Goal: Transaction & Acquisition: Purchase product/service

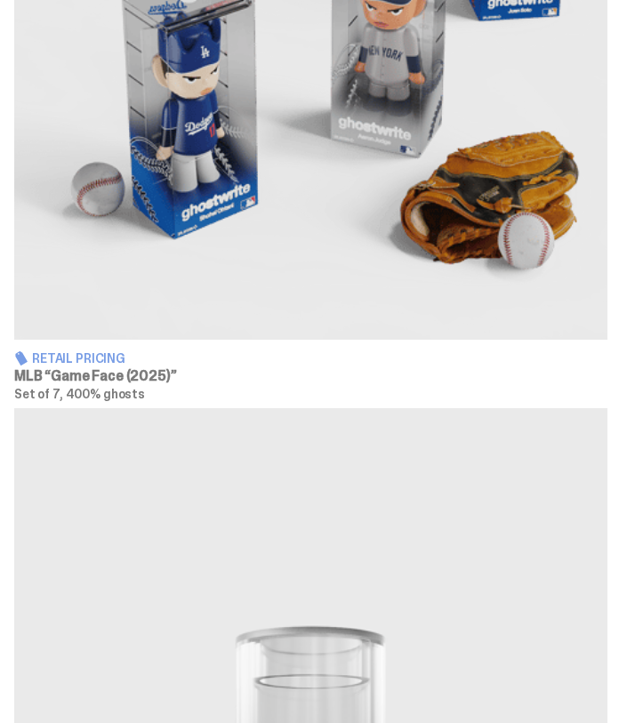
scroll to position [1105, 0]
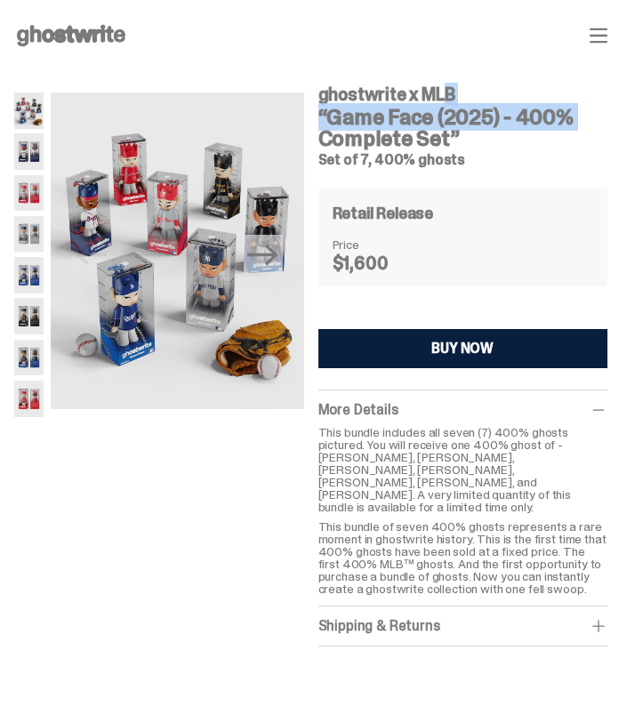
drag, startPoint x: 440, startPoint y: 121, endPoint x: 320, endPoint y: 89, distance: 123.5
click at [320, 89] on div "Previous Next ghostwrite x MLB “Game Face (2025) - 400% Complete Set” Set of 7,…" at bounding box center [311, 373] width 594 height 604
copy div "ghostwrite x MLB “Game Face"
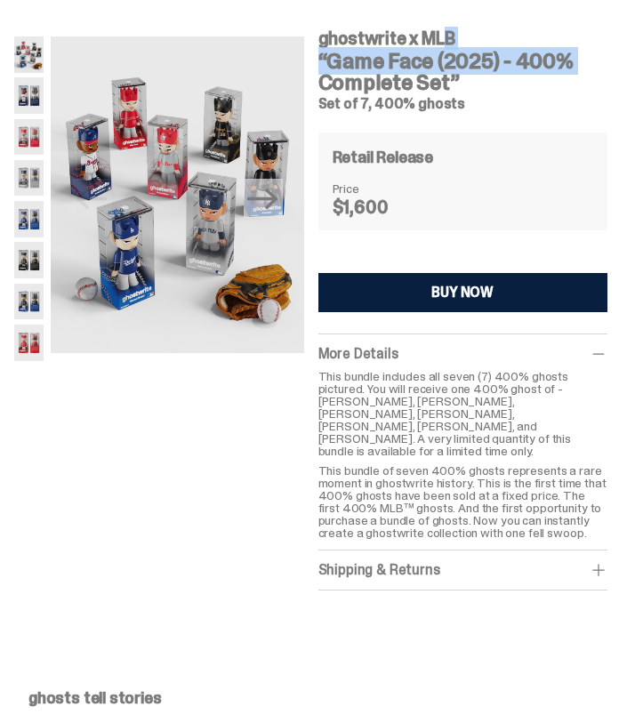
scroll to position [55, 0]
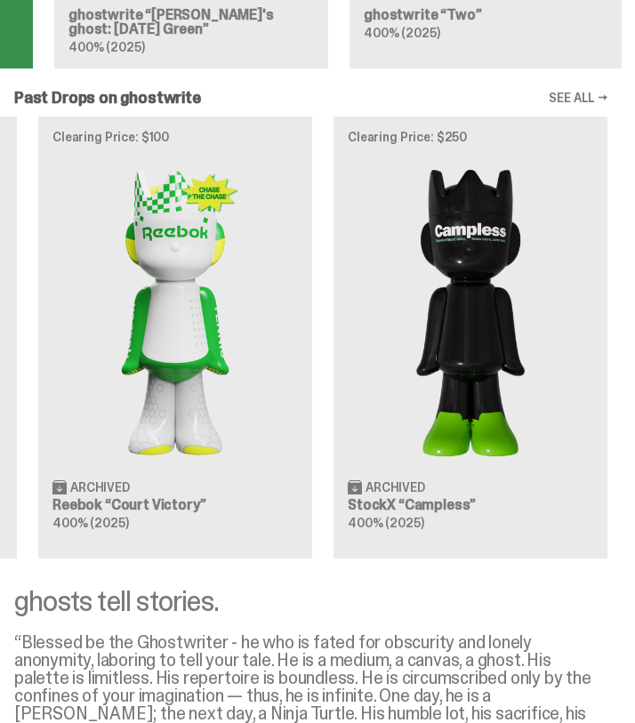
scroll to position [2690, 0]
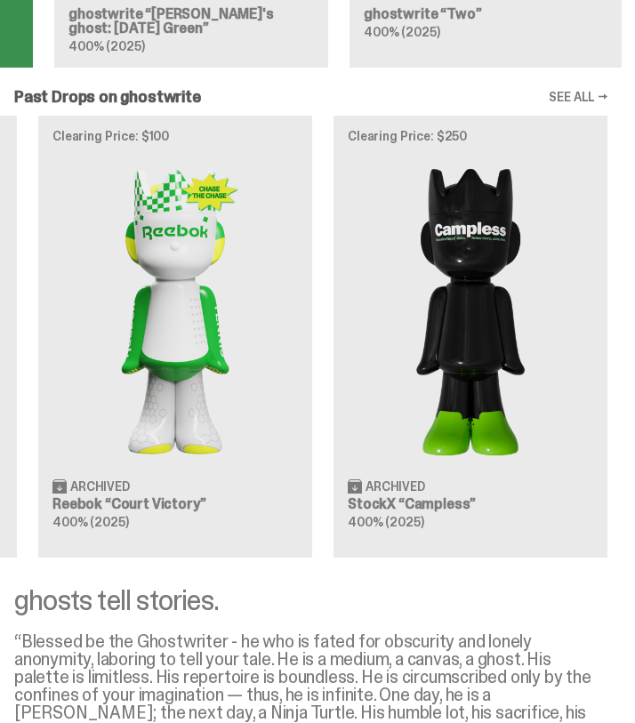
click at [181, 381] on div "Clearing Price: $425 Archived MLB “Game Face (2025)” Blind Box, 100% ghosts Cle…" at bounding box center [311, 336] width 622 height 441
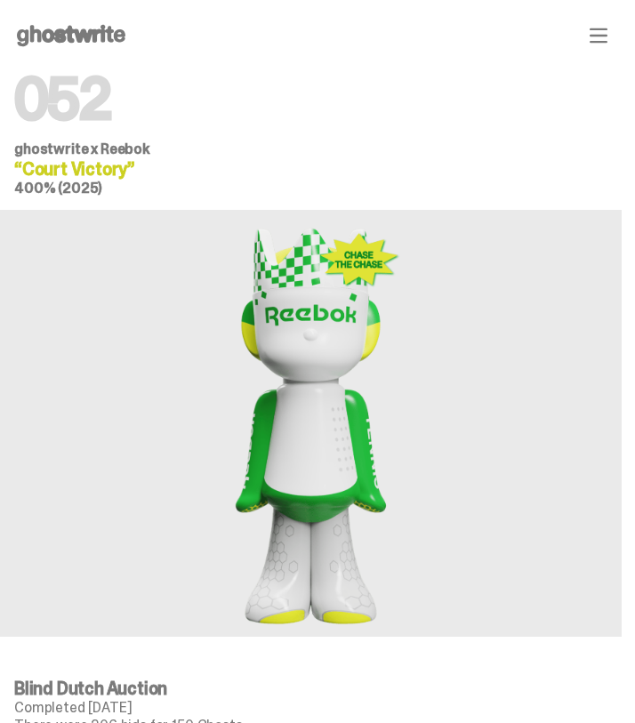
drag, startPoint x: 135, startPoint y: 174, endPoint x: 12, endPoint y: 145, distance: 126.3
click at [12, 145] on div "052 ghosts tell stories. These 400% ghosts were released in [DATE] and was our …" at bounding box center [311, 133] width 622 height 125
copy div "ghostwrite x Reebok “Court Victory”"
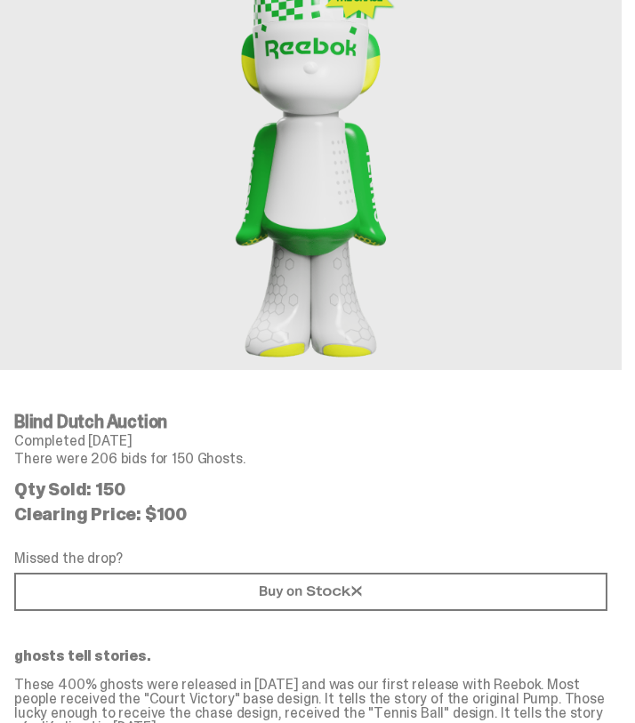
scroll to position [269, 0]
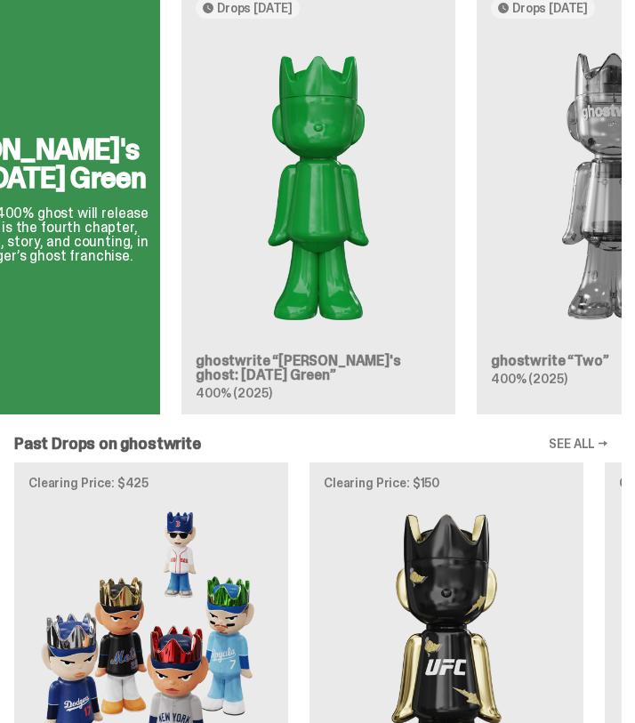
scroll to position [0, 130]
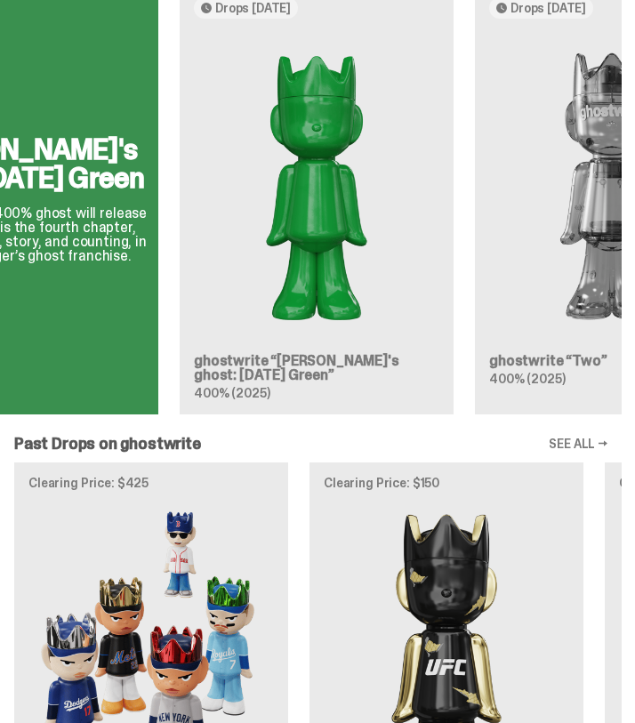
click at [250, 408] on div "[PERSON_NAME]'s ghost: [DATE] Green This upcoming 400% ghost will release on [D…" at bounding box center [311, 199] width 622 height 432
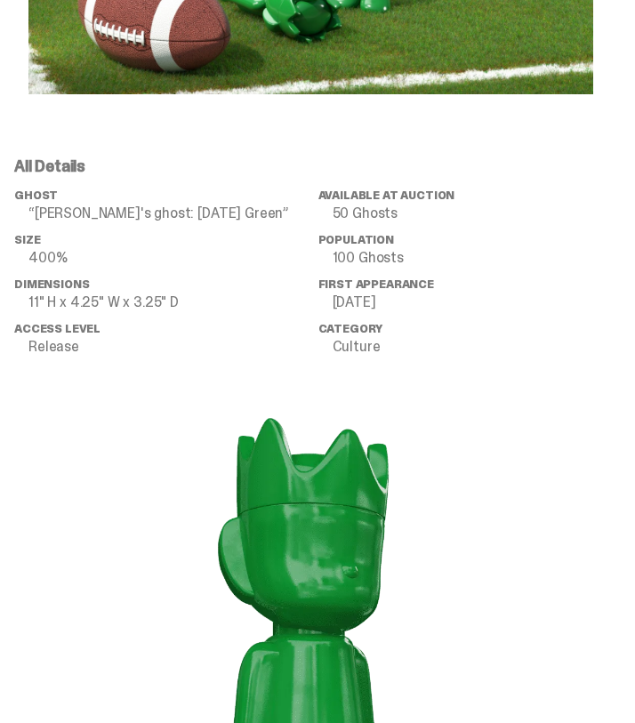
scroll to position [1152, 0]
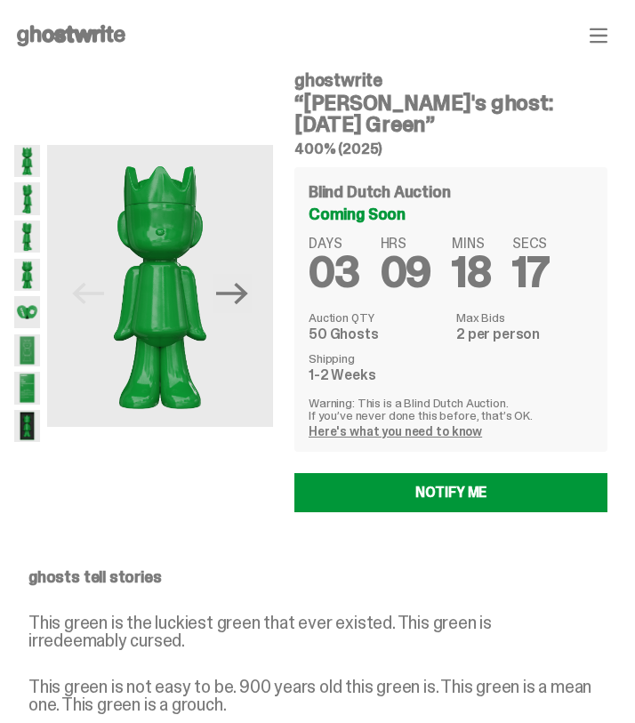
drag, startPoint x: 404, startPoint y: 154, endPoint x: 310, endPoint y: 94, distance: 111.6
click at [310, 94] on div "ghostwrite “Schrödinger's ghost: Sunday Green” 400% (2025)" at bounding box center [451, 113] width 313 height 85
copy div "“Schrödinger's ghost: Sunday Green” 400% (2025)"
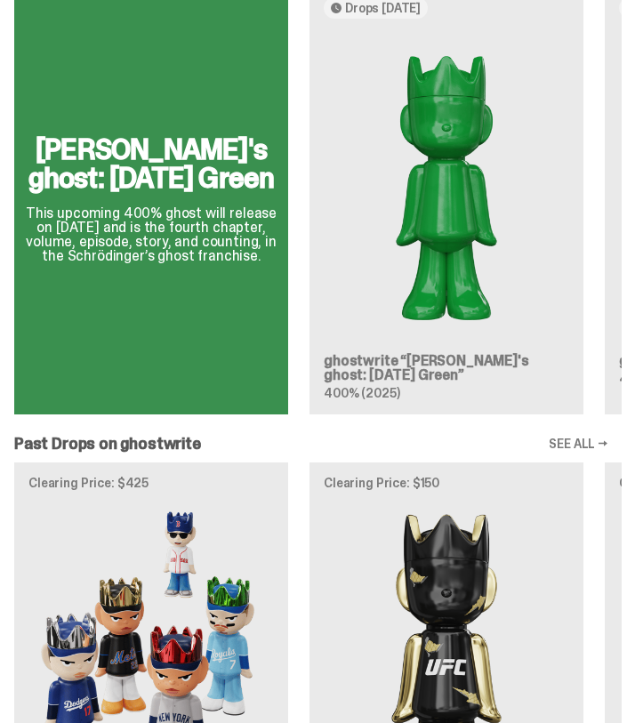
scroll to position [0, 1]
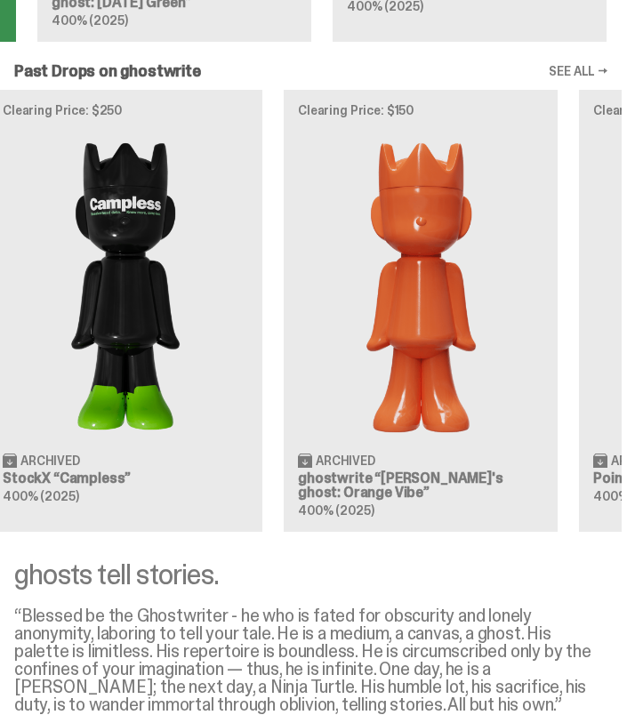
scroll to position [0, 894]
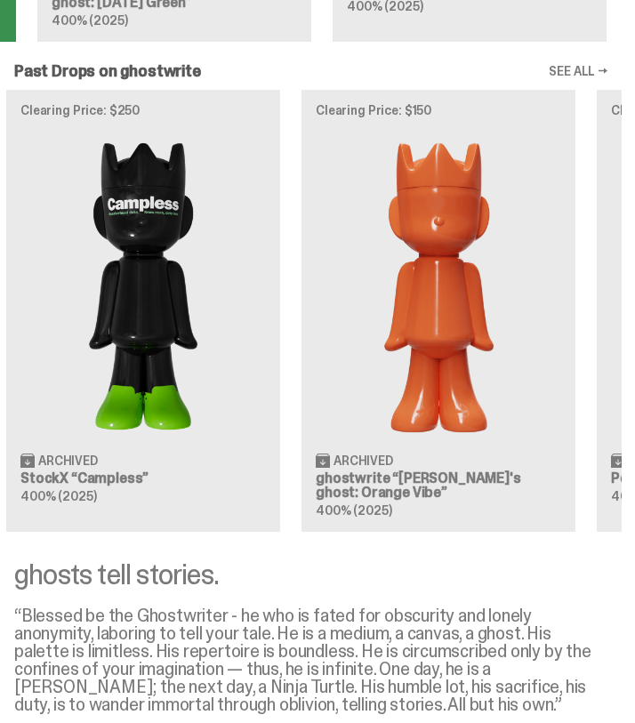
click at [138, 505] on div "Clearing Price: $425 Archived MLB “Game Face (2025)” Blind Box, 100% ghosts Cle…" at bounding box center [311, 310] width 622 height 441
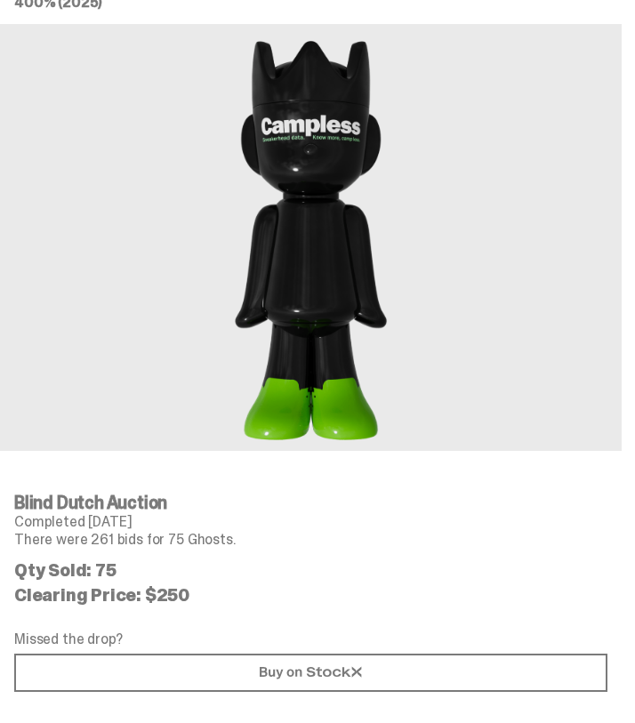
scroll to position [58, 0]
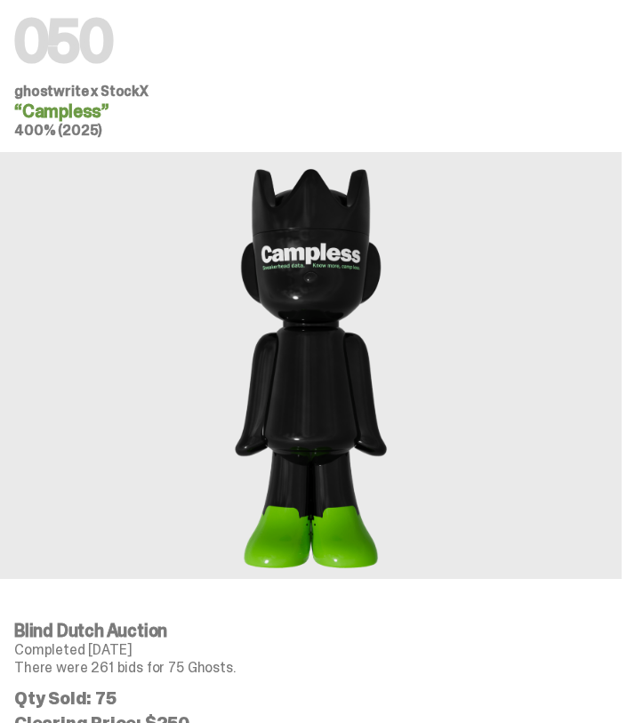
drag, startPoint x: 100, startPoint y: 116, endPoint x: 28, endPoint y: 106, distance: 72.7
click at [28, 106] on h4 "“Campless”" at bounding box center [311, 111] width 594 height 18
copy h4 "Campless"
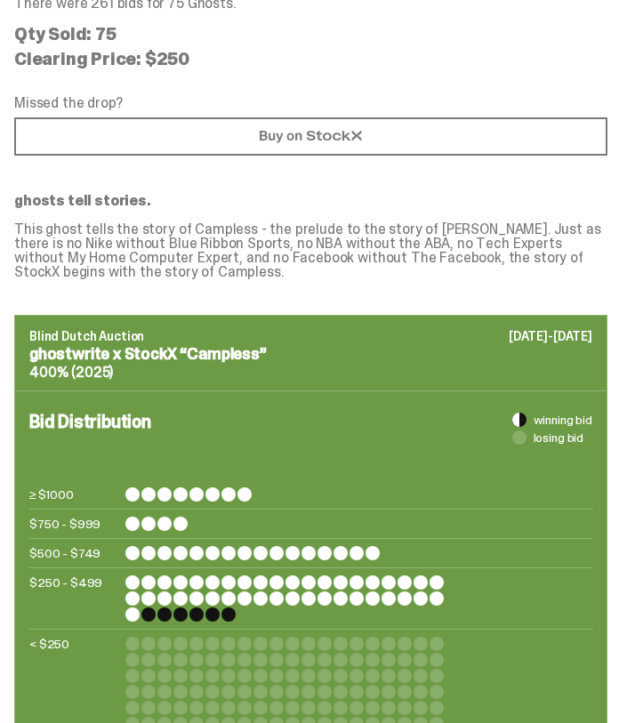
scroll to position [731, 0]
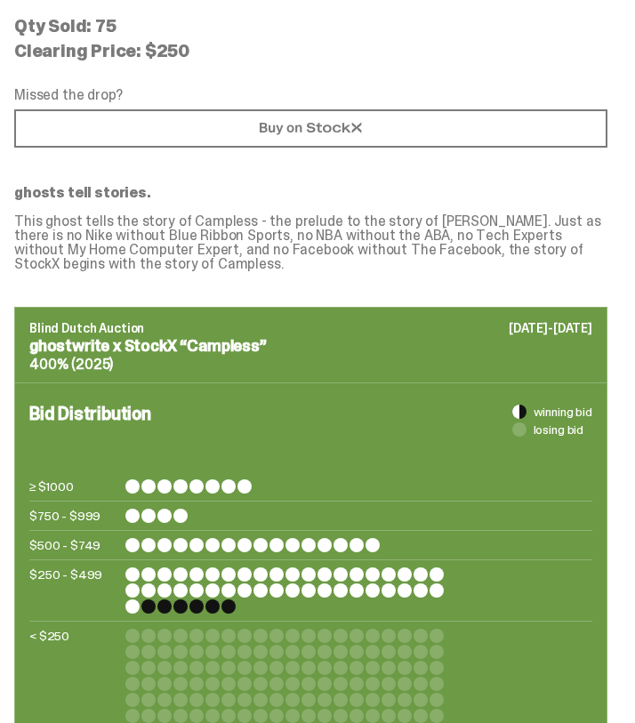
drag, startPoint x: 294, startPoint y: 347, endPoint x: 32, endPoint y: 352, distance: 261.7
click at [32, 352] on p "ghostwrite x StockX “Campless”" at bounding box center [310, 346] width 563 height 16
copy p "ghostwrite x StockX “Campless”"
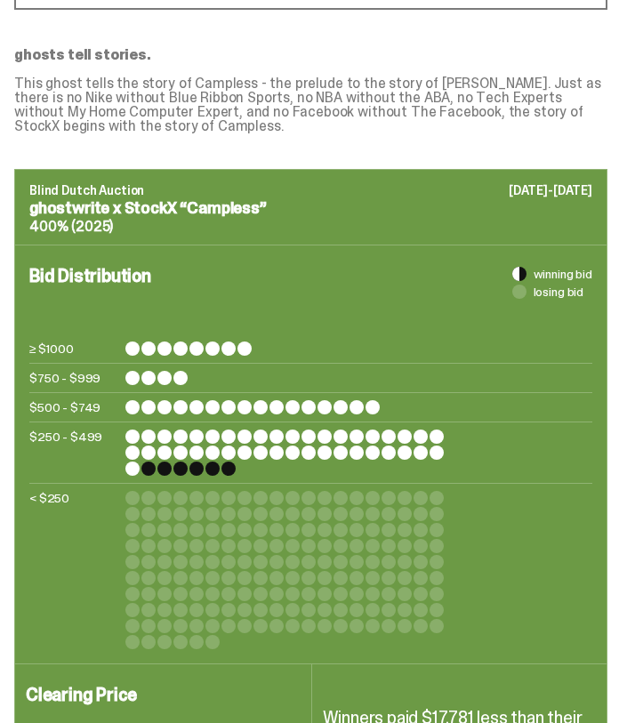
scroll to position [933, 0]
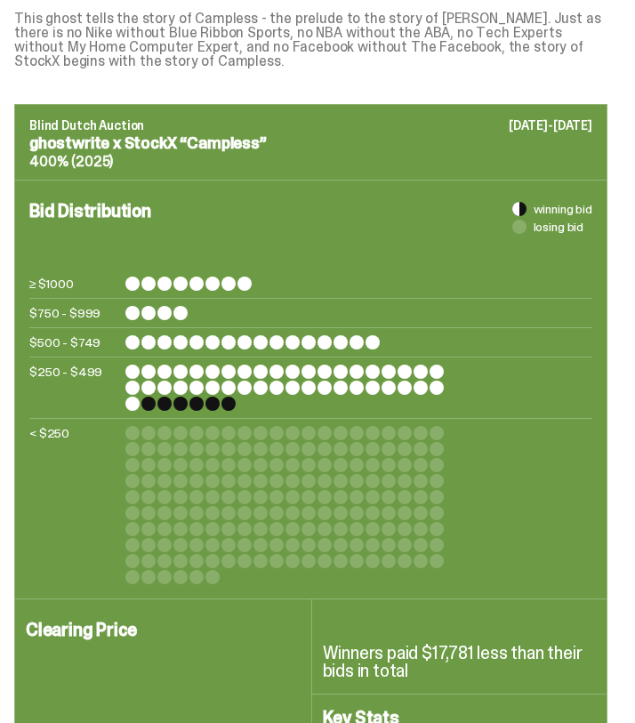
click at [230, 404] on div at bounding box center [229, 404] width 14 height 14
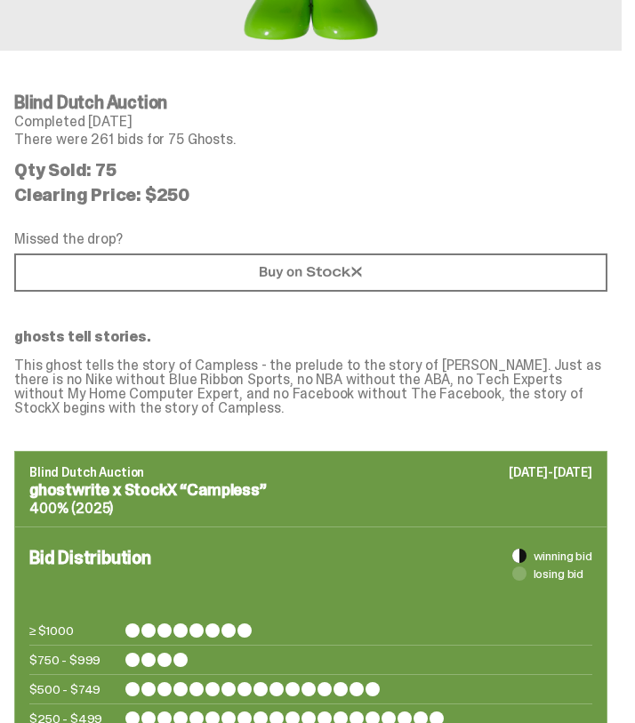
scroll to position [424, 0]
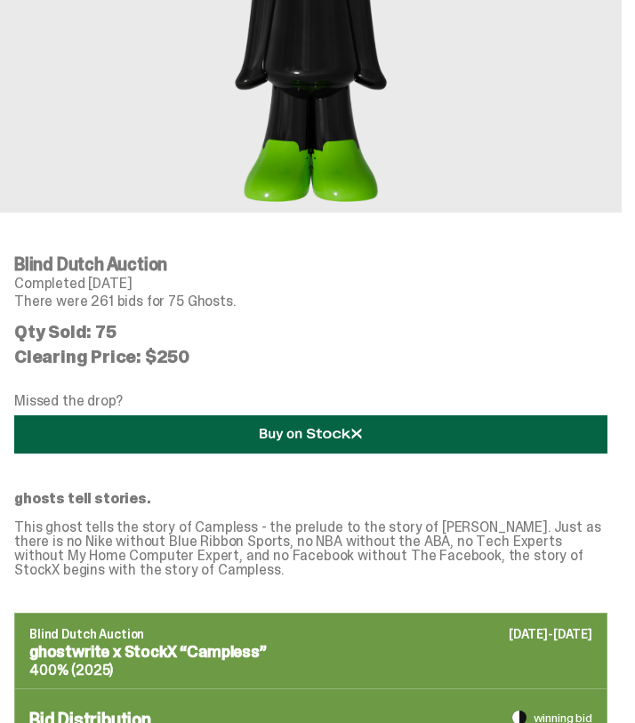
click at [273, 425] on link at bounding box center [311, 435] width 594 height 38
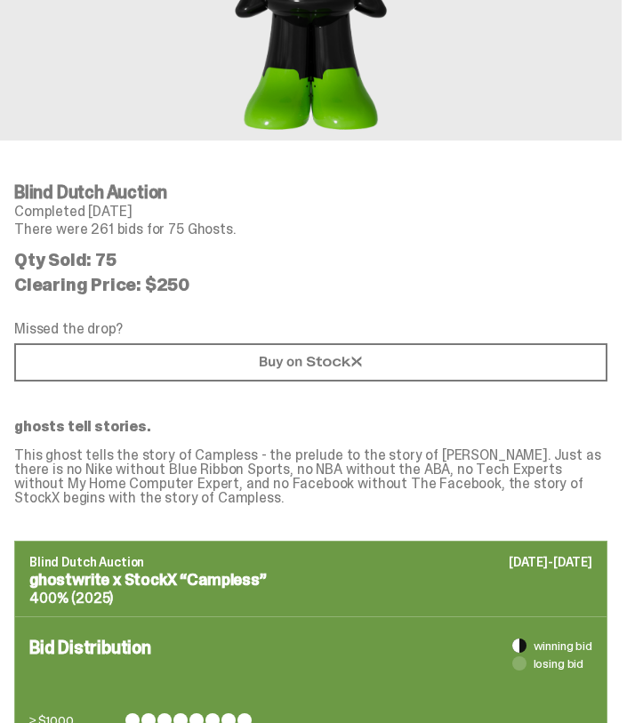
scroll to position [690, 0]
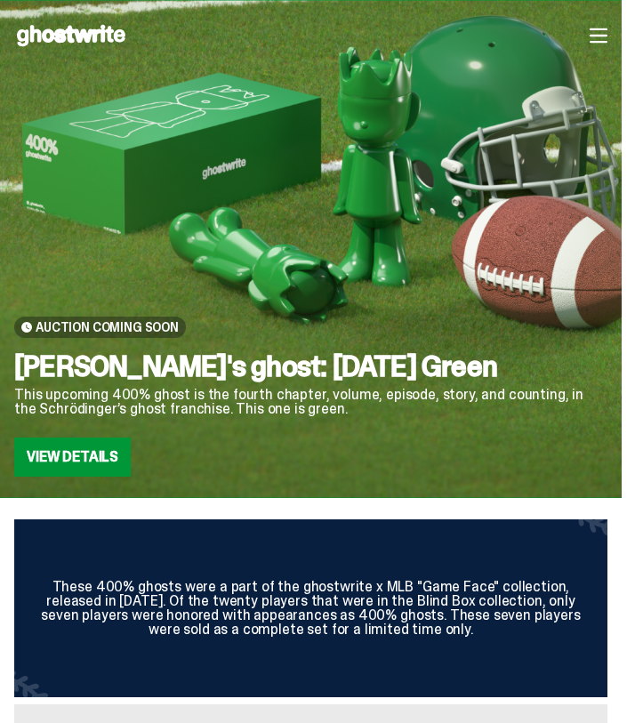
click at [608, 44] on div "Open main menu Home Auction About Archive FAQs Blog Log in Auction About" at bounding box center [311, 35] width 594 height 28
click at [598, 39] on div "Open main menu Home Auction About Archive FAQs Blog Log in Auction About" at bounding box center [311, 35] width 594 height 28
click at [606, 39] on icon "button" at bounding box center [599, 36] width 18 height 18
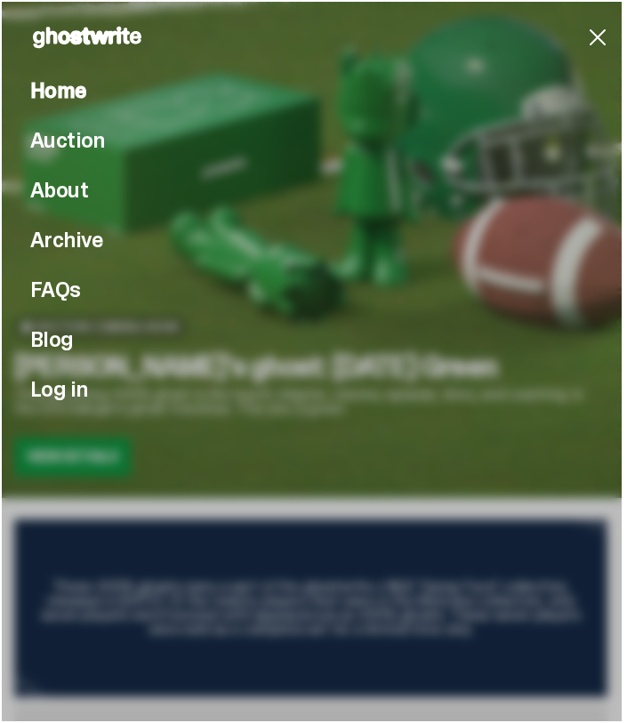
click at [608, 36] on icon "button" at bounding box center [598, 37] width 28 height 28
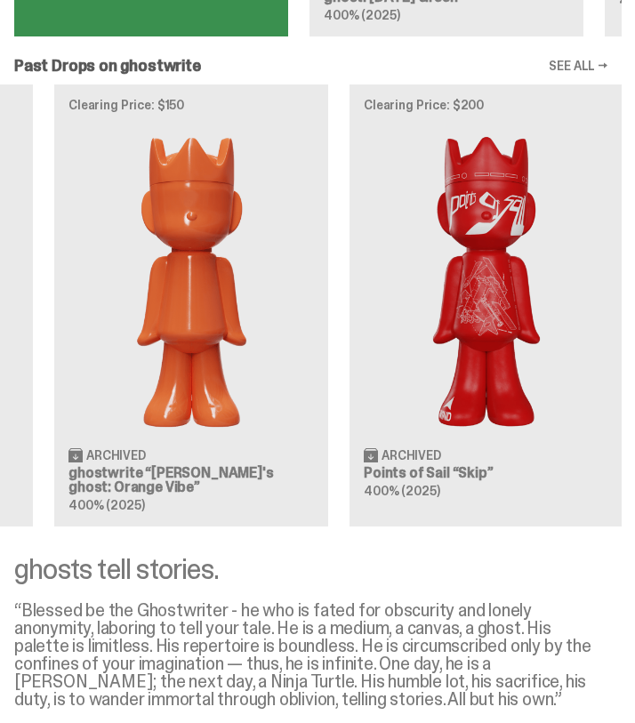
scroll to position [0, 1159]
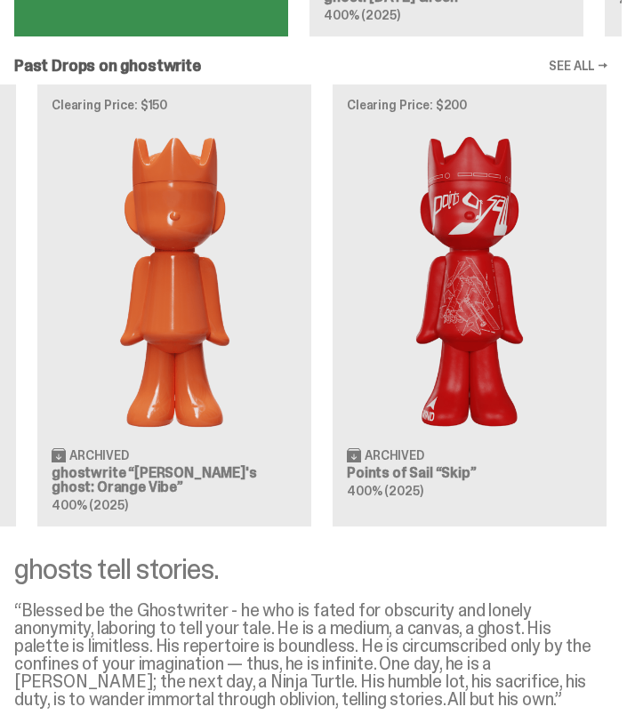
click at [599, 72] on link "SEE ALL →" at bounding box center [578, 66] width 59 height 12
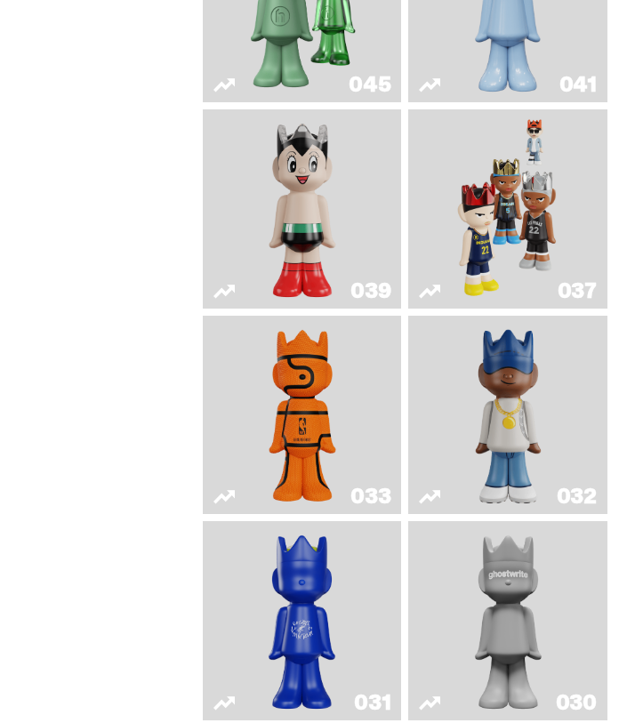
scroll to position [950, 0]
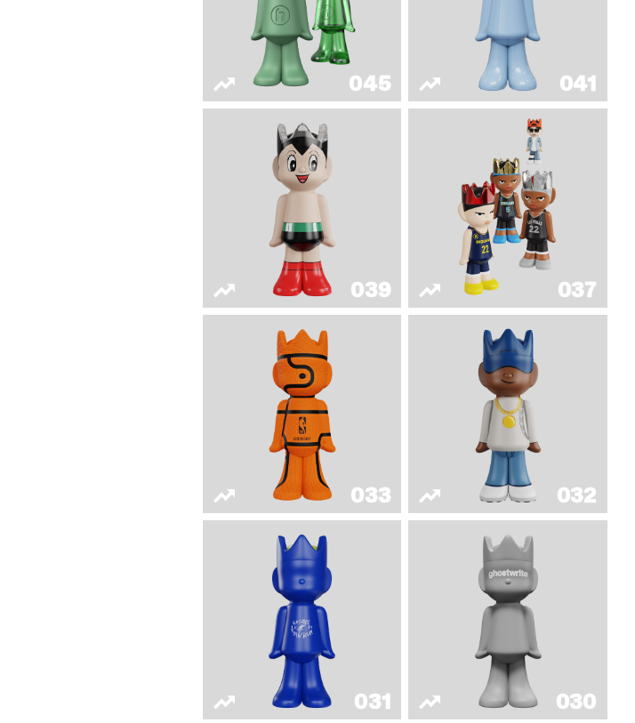
click at [348, 225] on link "039" at bounding box center [303, 208] width 178 height 185
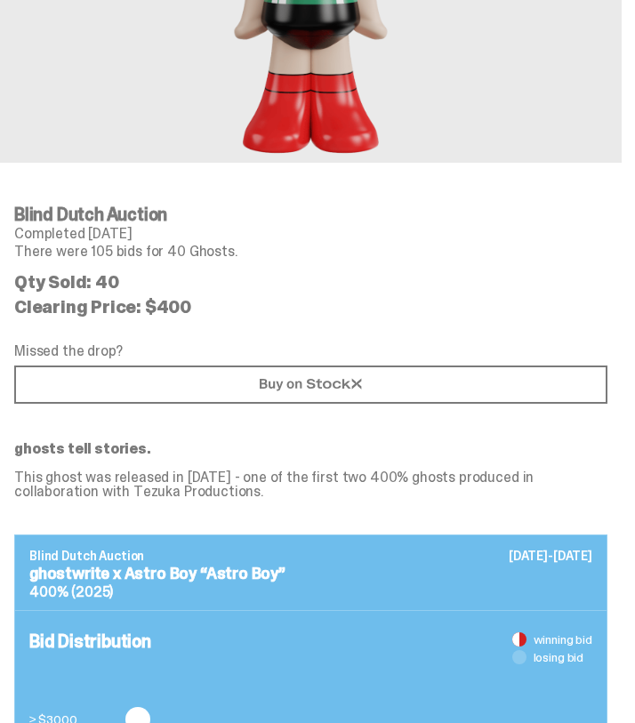
scroll to position [475, 0]
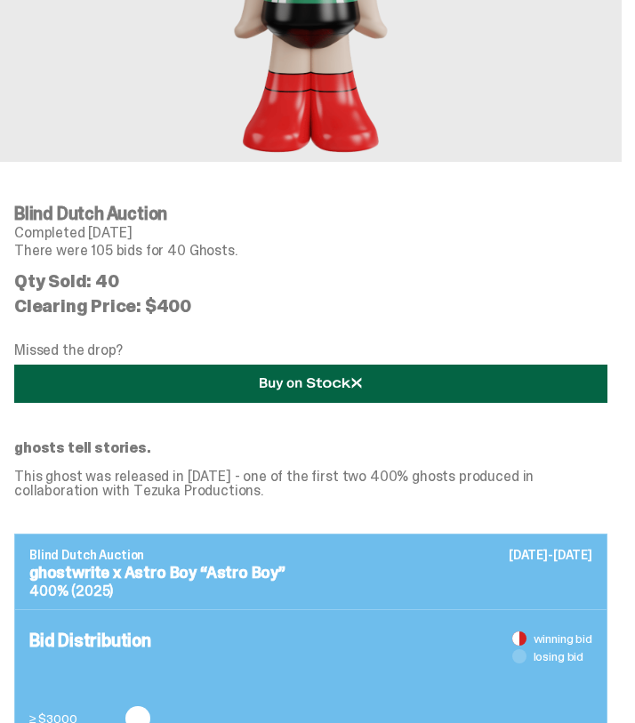
click at [205, 389] on link at bounding box center [311, 384] width 594 height 38
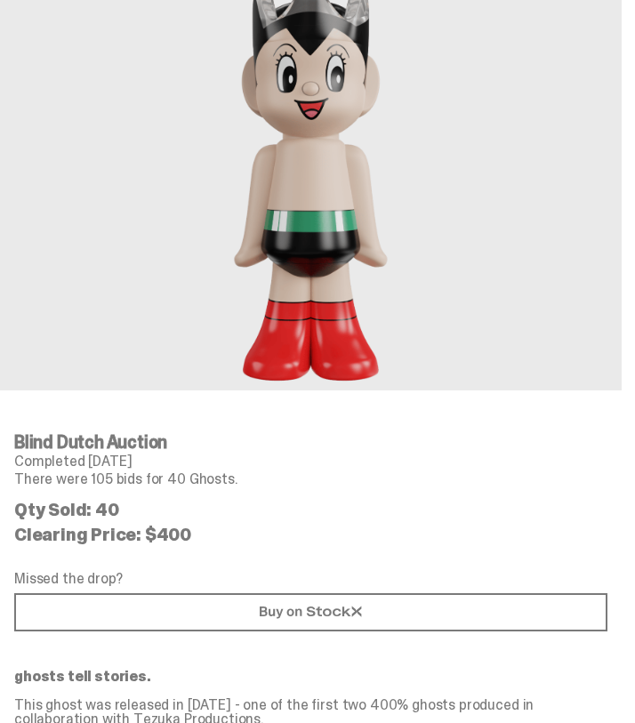
scroll to position [225, 0]
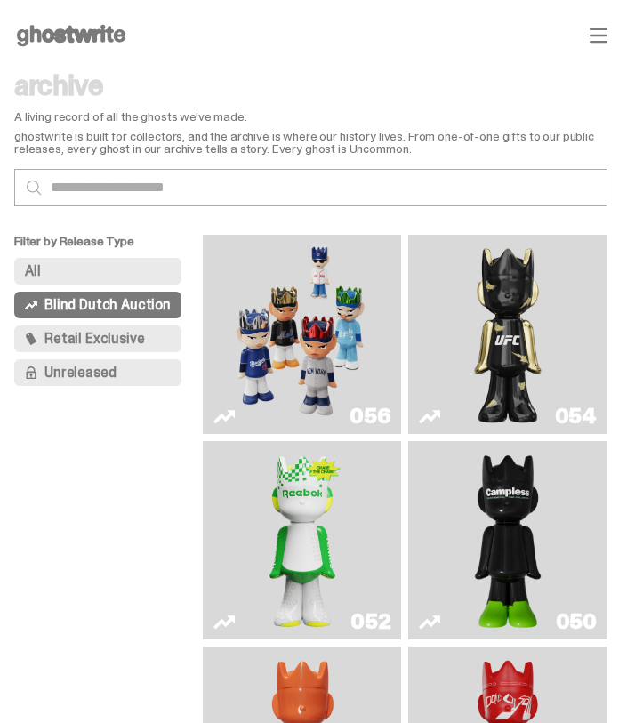
click at [303, 343] on img "Game Face (2025)" at bounding box center [303, 334] width 148 height 185
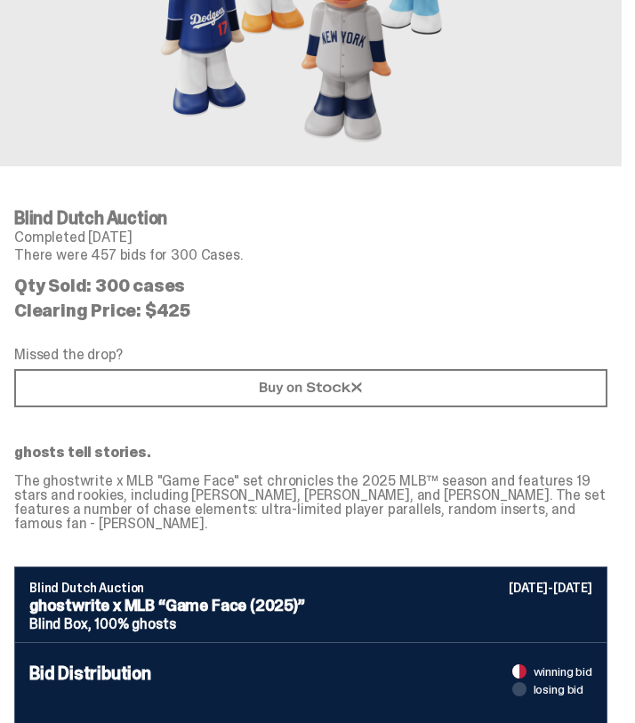
scroll to position [479, 0]
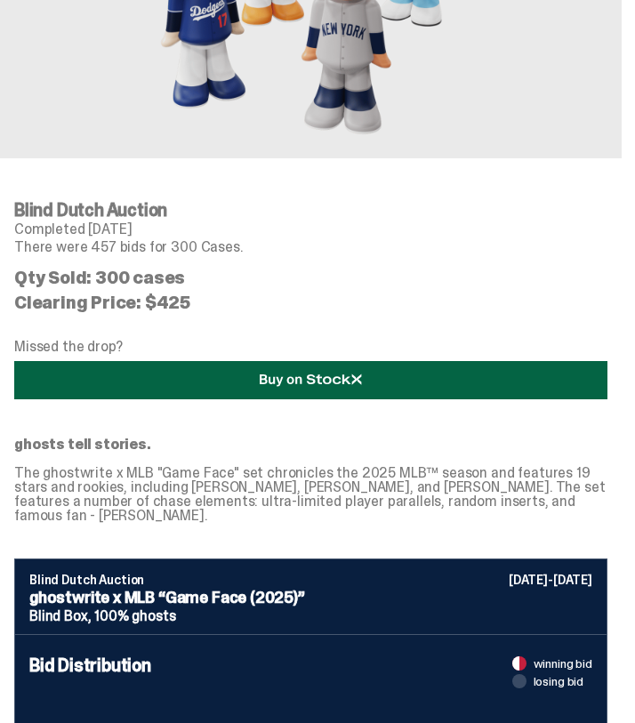
click at [174, 379] on link at bounding box center [311, 380] width 594 height 38
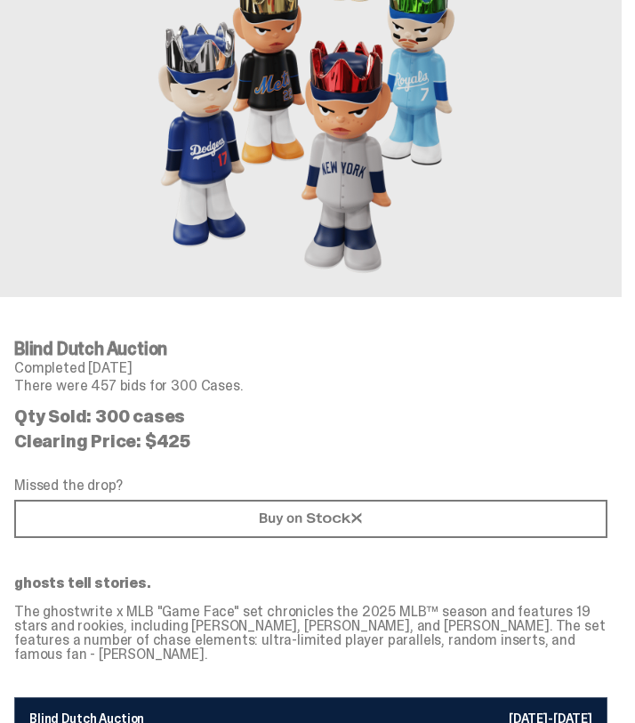
scroll to position [341, 0]
